Goal: Task Accomplishment & Management: Complete application form

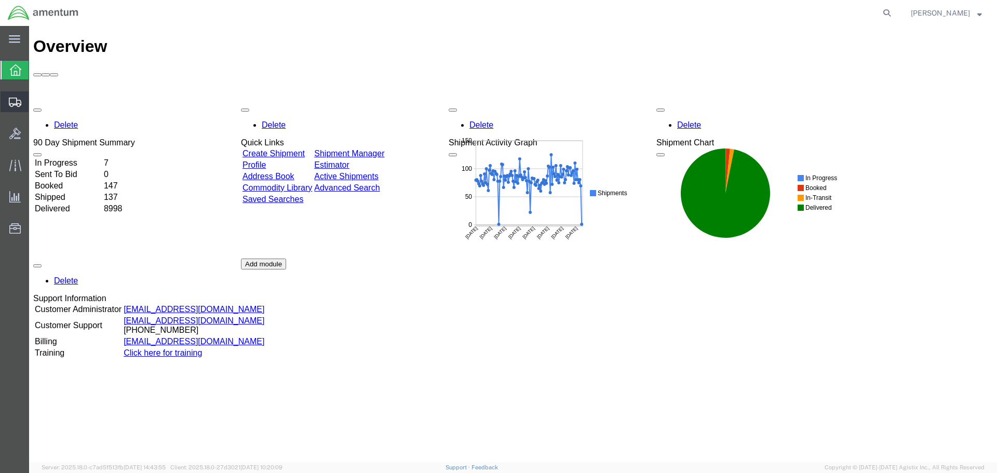
click at [0, 0] on span "Create Shipment" at bounding box center [0, 0] width 0 height 0
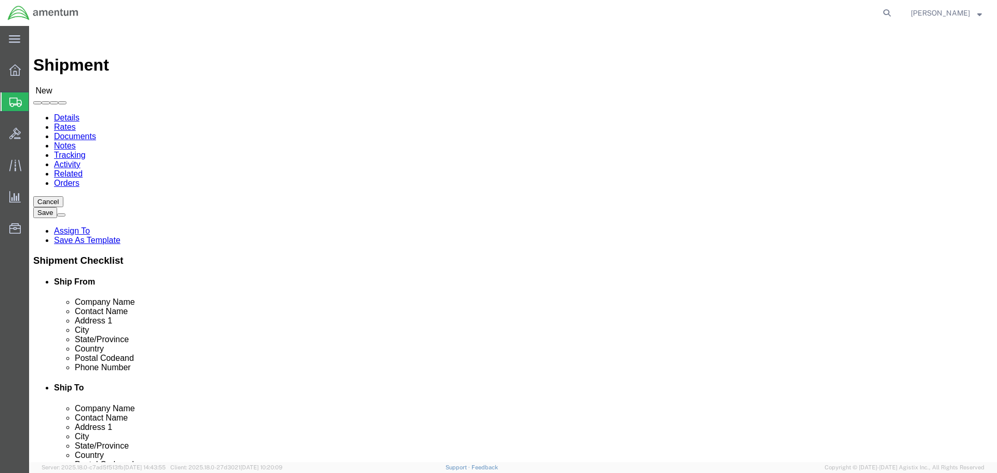
select select
type input "EFO"
select select "49831"
select select "[GEOGRAPHIC_DATA]"
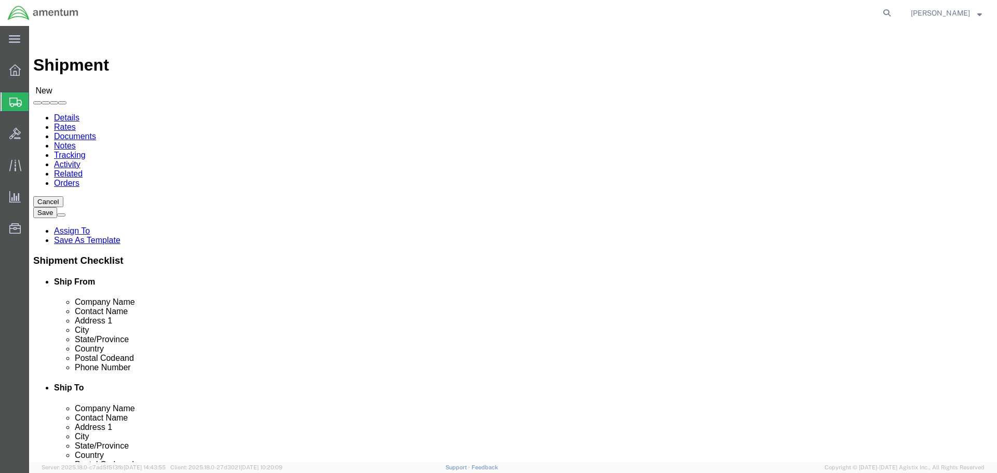
drag, startPoint x: 305, startPoint y: 374, endPoint x: 80, endPoint y: 376, distance: 224.8
click div "Email"
paste input "[PERSON_NAME].[PERSON_NAME]@associates."
type input "[PERSON_NAME][EMAIL_ADDRESS][PERSON_NAME][DOMAIN_NAME]"
click input "text"
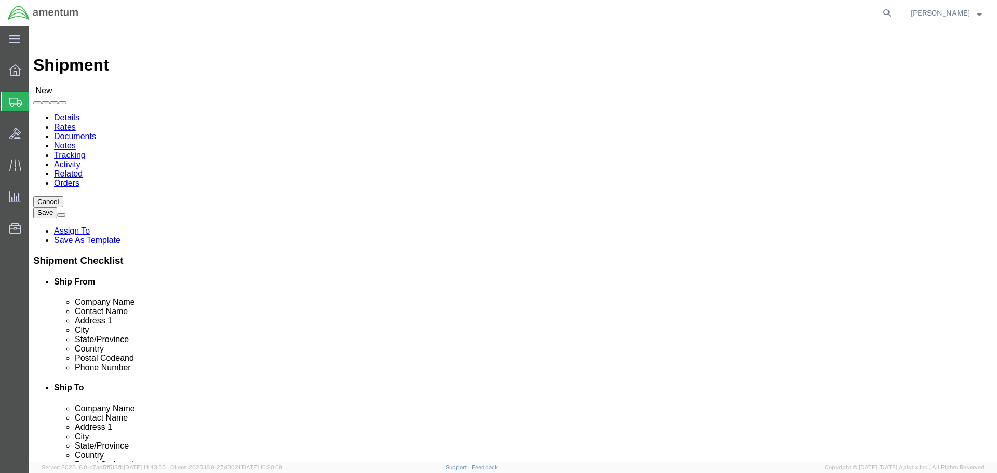
type input "PRECISION"
click p "- PRECISION ACCESSORIES AND INSTRUMENTS - ([PERSON_NAME]) [STREET_ADDRESS]"
select select "GA"
type input "PRECISION"
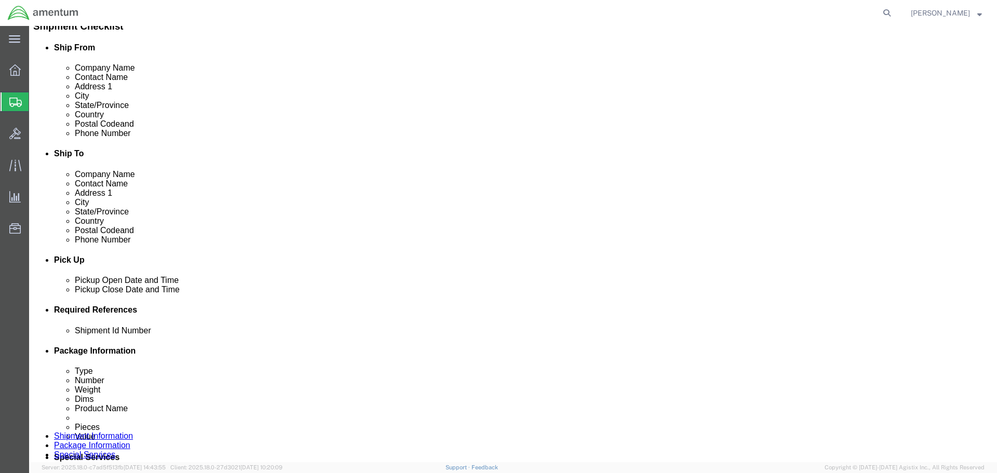
scroll to position [260, 0]
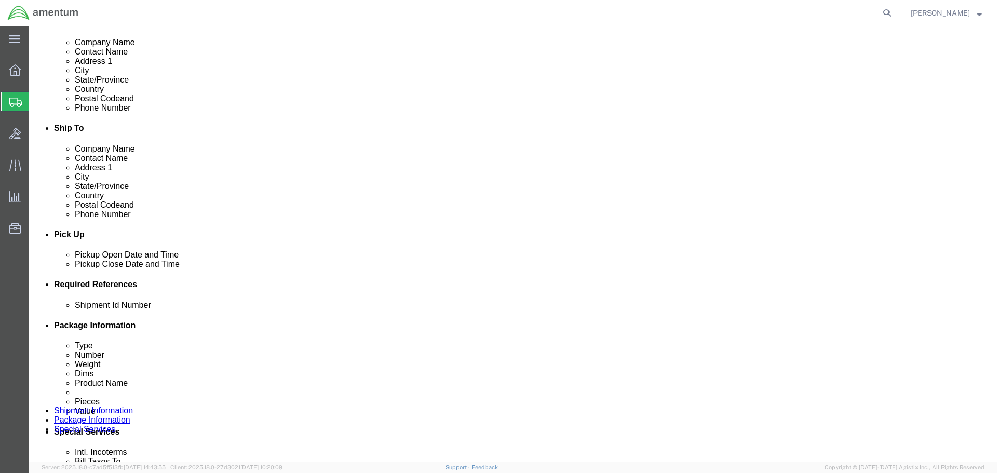
drag, startPoint x: 652, startPoint y: 42, endPoint x: 636, endPoint y: 149, distance: 108.1
click div "- PRECISION AVIATION GROUP INC - ([PERSON_NAME]) [STREET_ADDRESS]"
select select "GA"
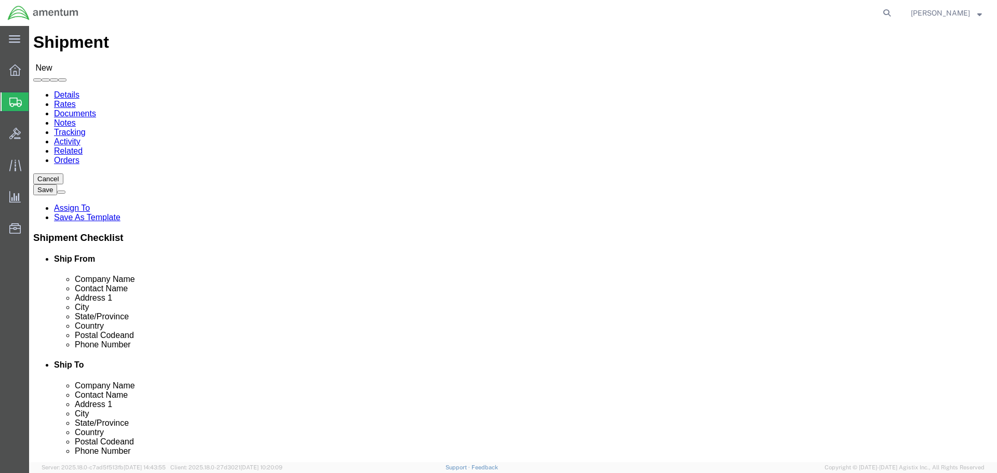
scroll to position [0, 0]
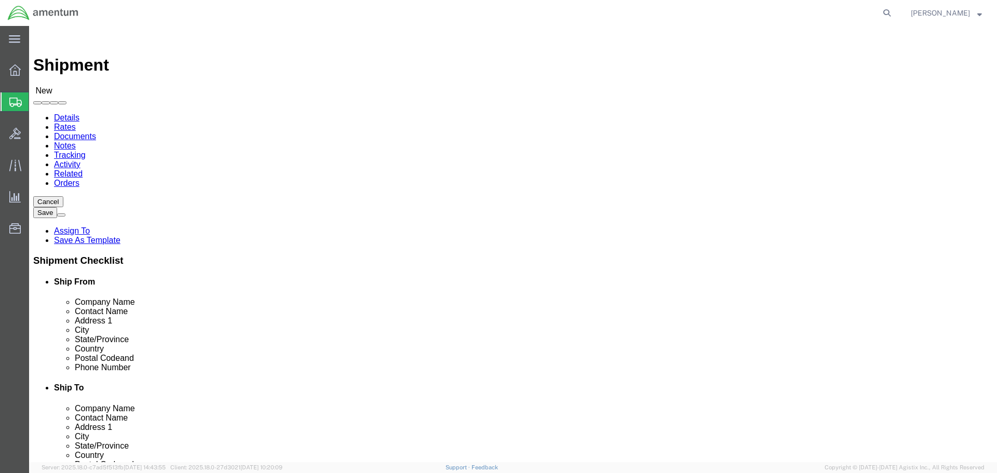
type input "PRECISION AVIATION GROUP INC"
click input "text"
type input ","
click input "text"
type input "K"
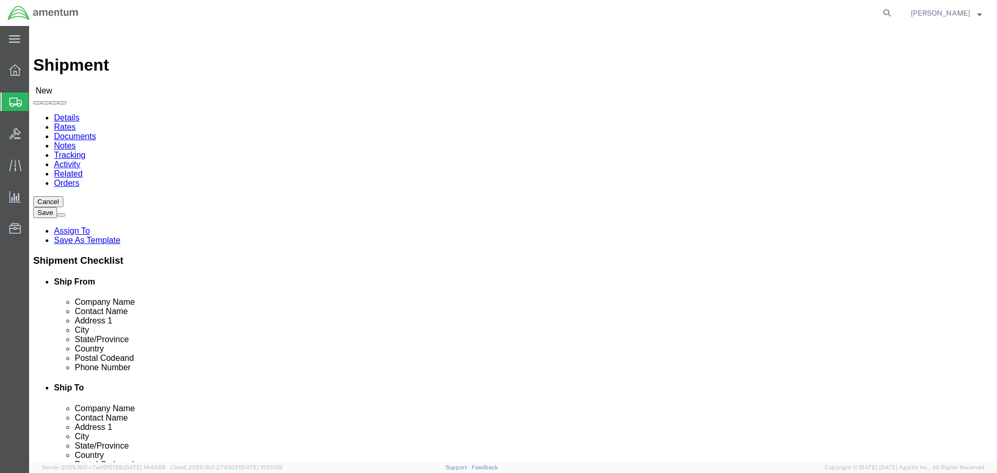
drag, startPoint x: 639, startPoint y: 217, endPoint x: 416, endPoint y: 224, distance: 223.3
click div "Location My Profile Location [PHONE_NUMBER] [PHONE_NUMBER] [PHONE_NUMBER] [PHON…"
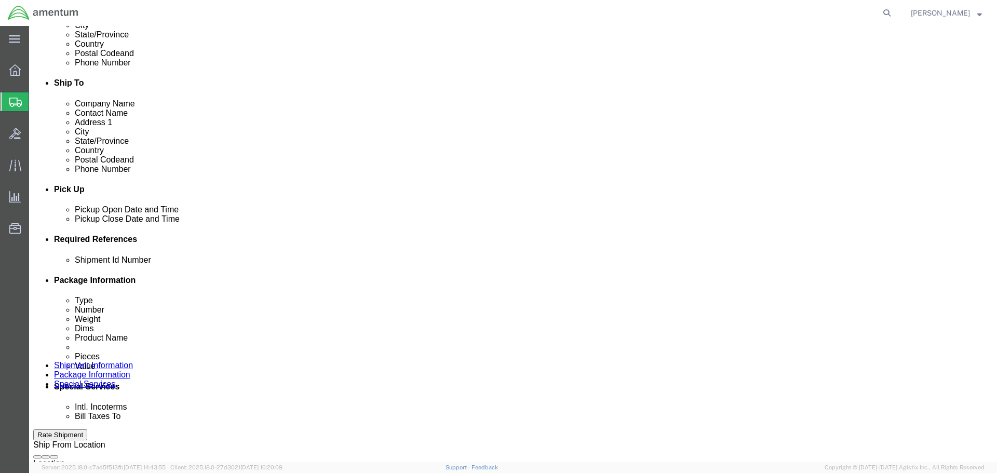
scroll to position [415, 0]
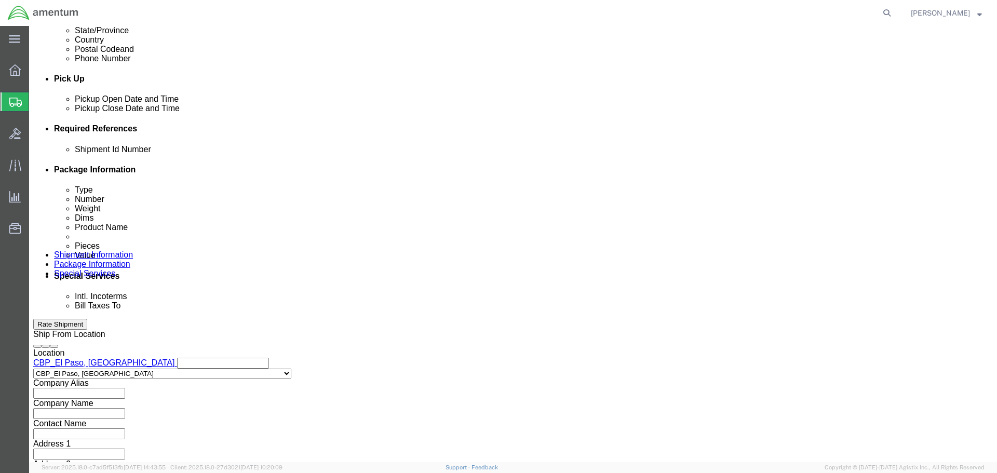
type input "CORE RETURN CBP0041444"
click button "Add reference"
click input "text"
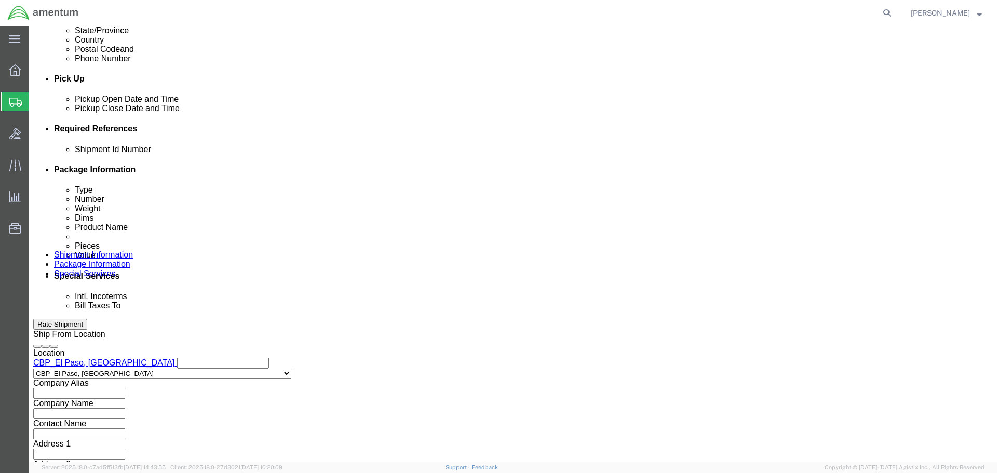
paste input "CORE RETURN CBP0041444"
type input "CORE RETURN CBP0041444"
select select "CUSTREF"
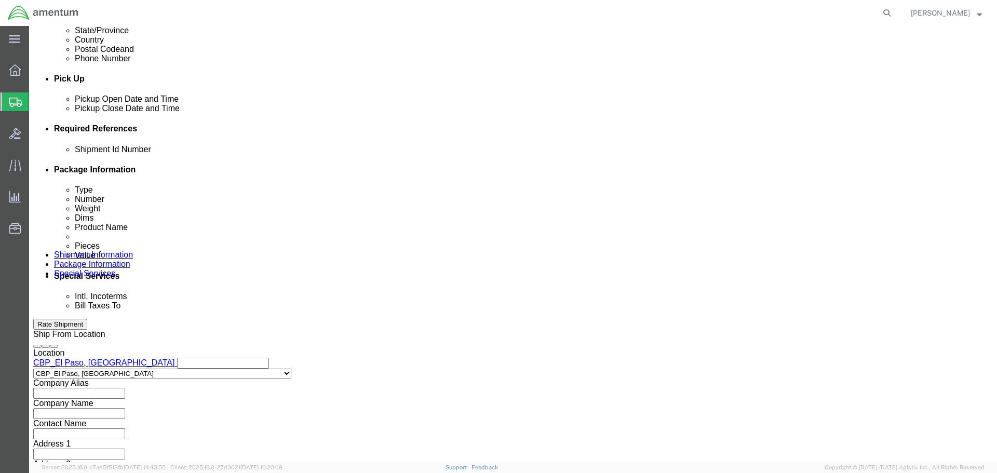
paste input "CORE RETURN CBP0041444"
type input "CORE RETURN CBP0041444"
select select "DEPT"
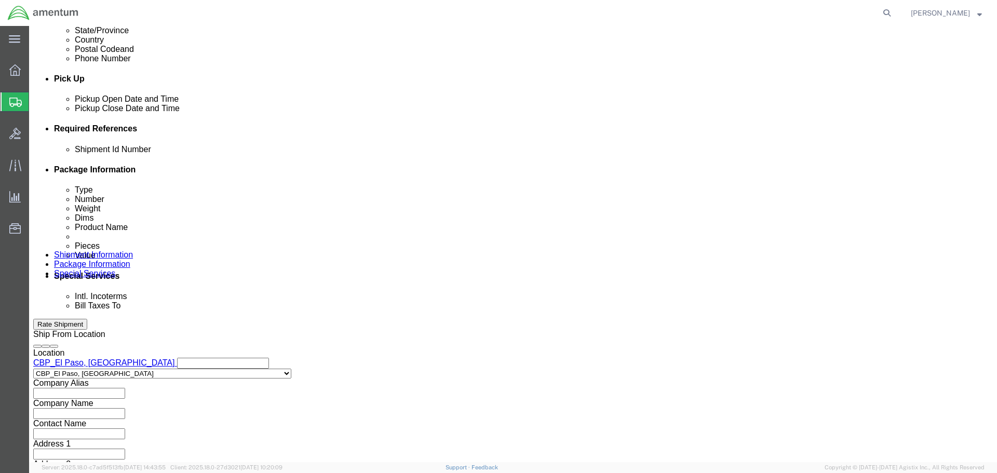
type input "CBP"
select select "PROJNUM"
type input "6118.03.03.2219.000.NLS.0000"
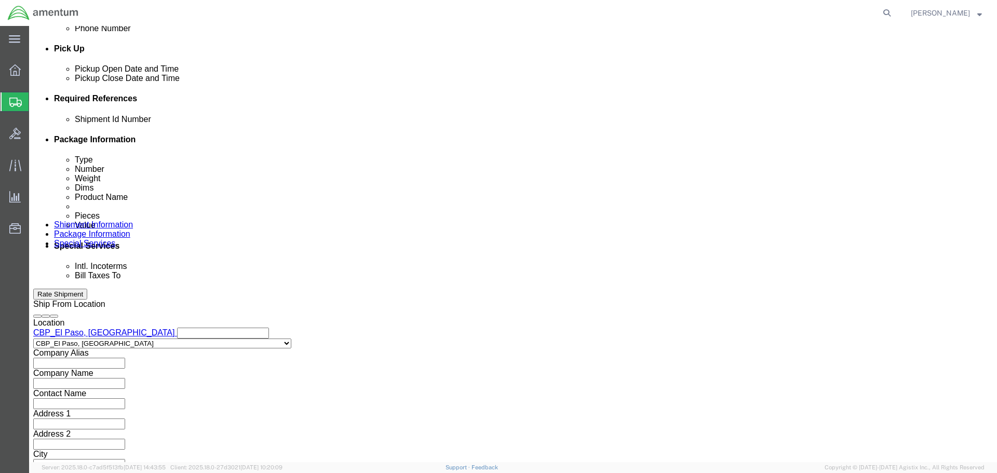
scroll to position [475, 0]
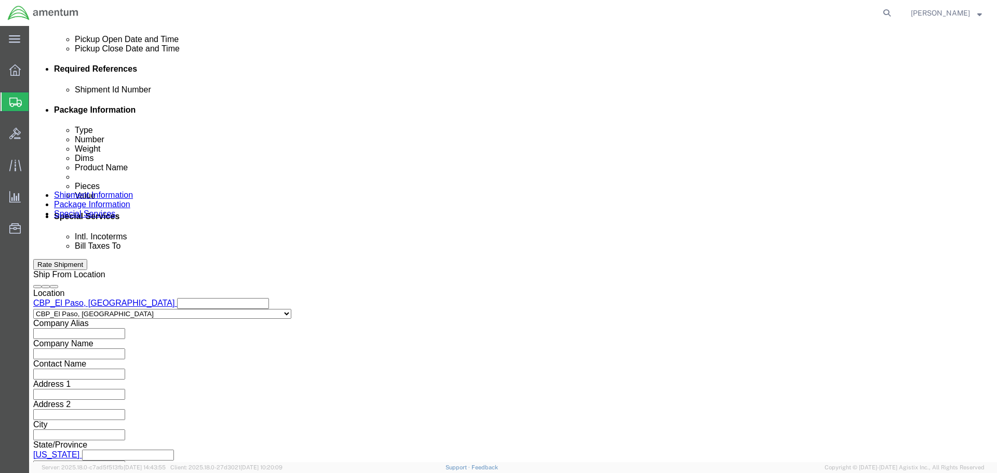
click button "Continue"
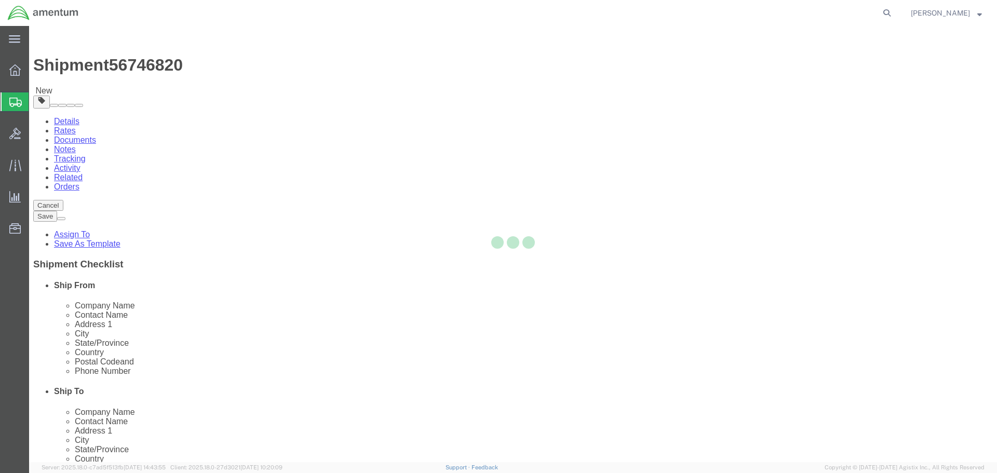
select select "CBOX"
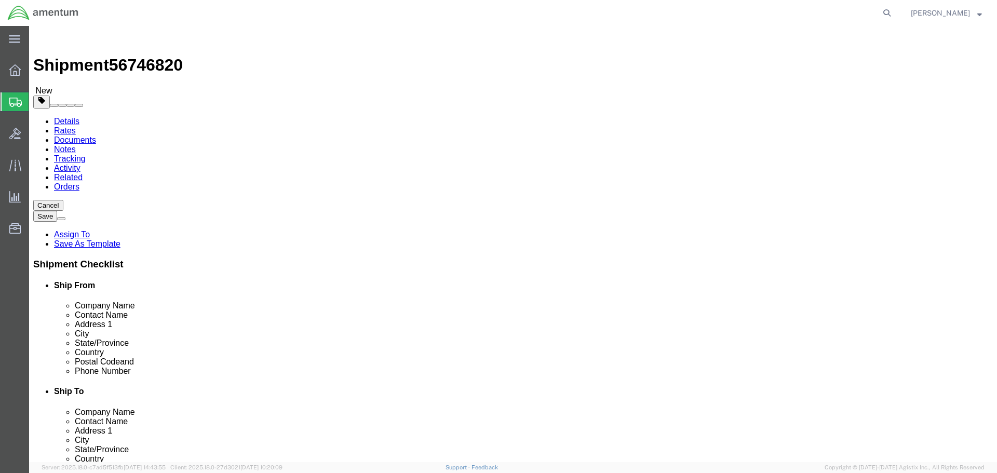
click input "1"
type input "18"
type input "8"
type input "16"
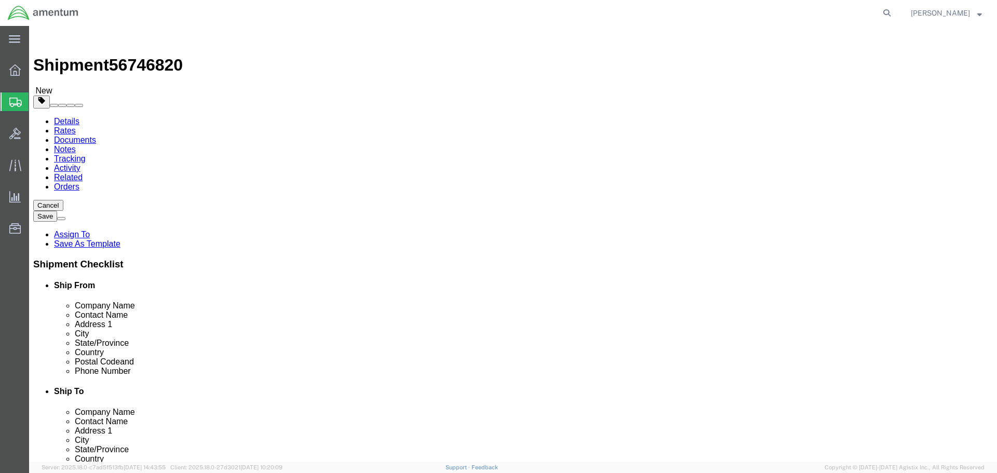
click link "Add Content"
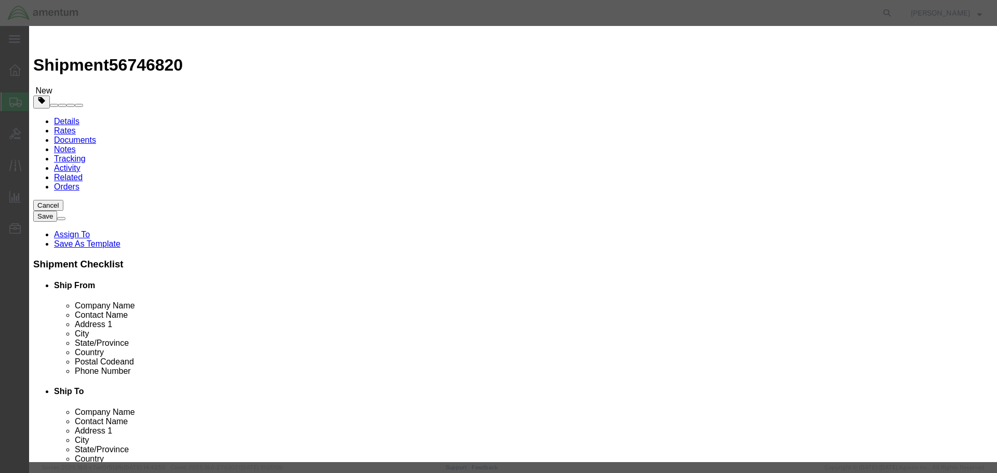
click input "text"
type input "AIRCRAFT PARTS"
type input "1"
type input "100"
select select "USD"
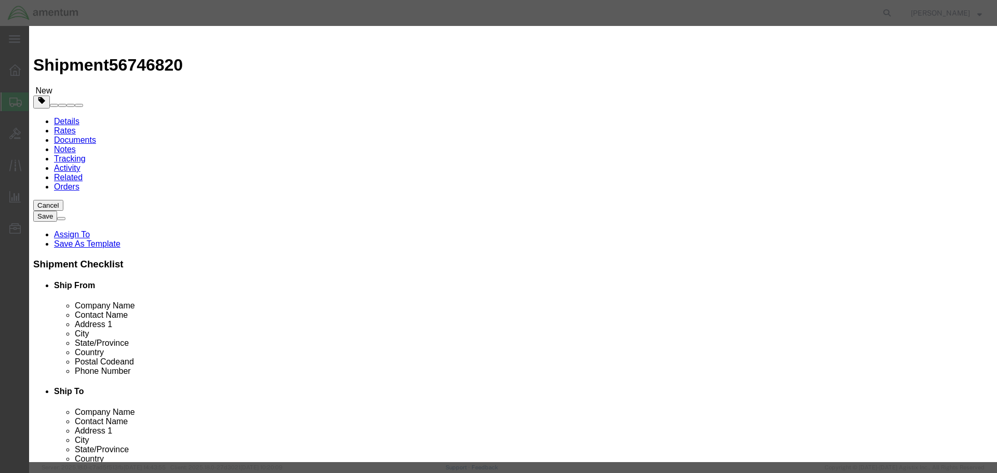
click button "Save & Close"
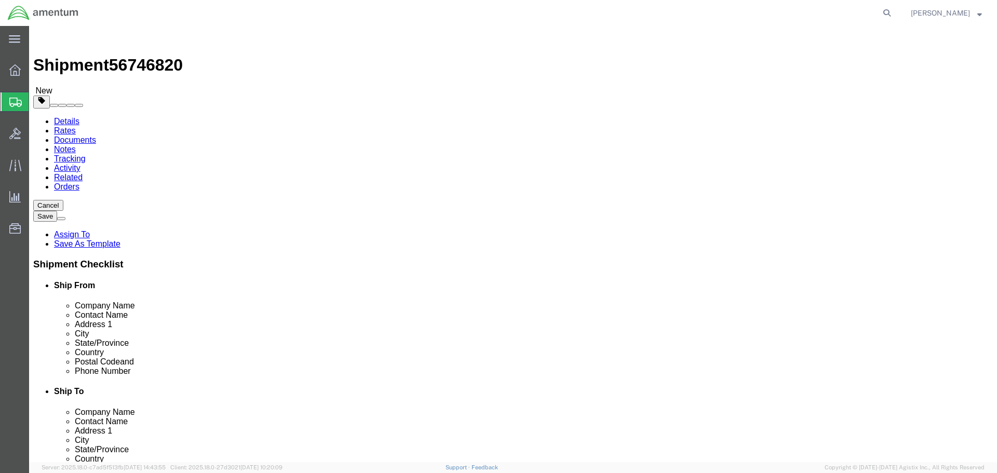
click button "Rate Shipment"
